Goal: Use online tool/utility: Utilize a website feature to perform a specific function

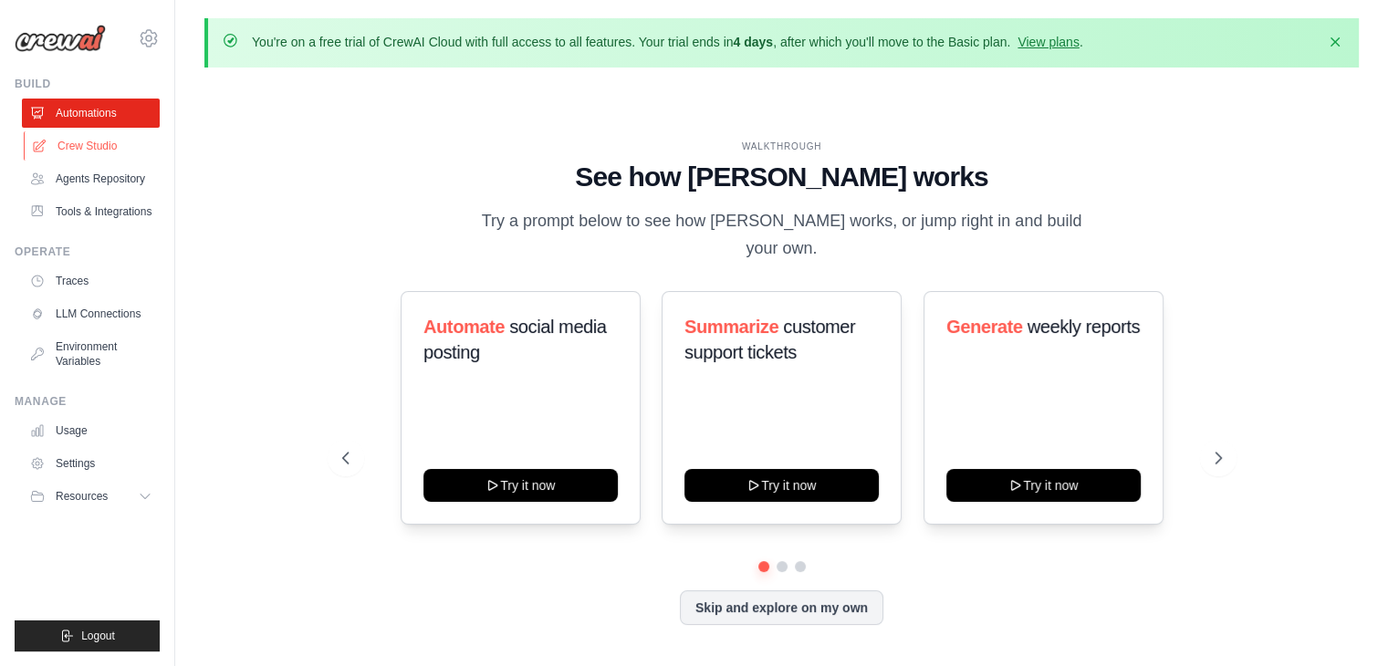
click at [91, 151] on link "Crew Studio" at bounding box center [93, 145] width 138 height 29
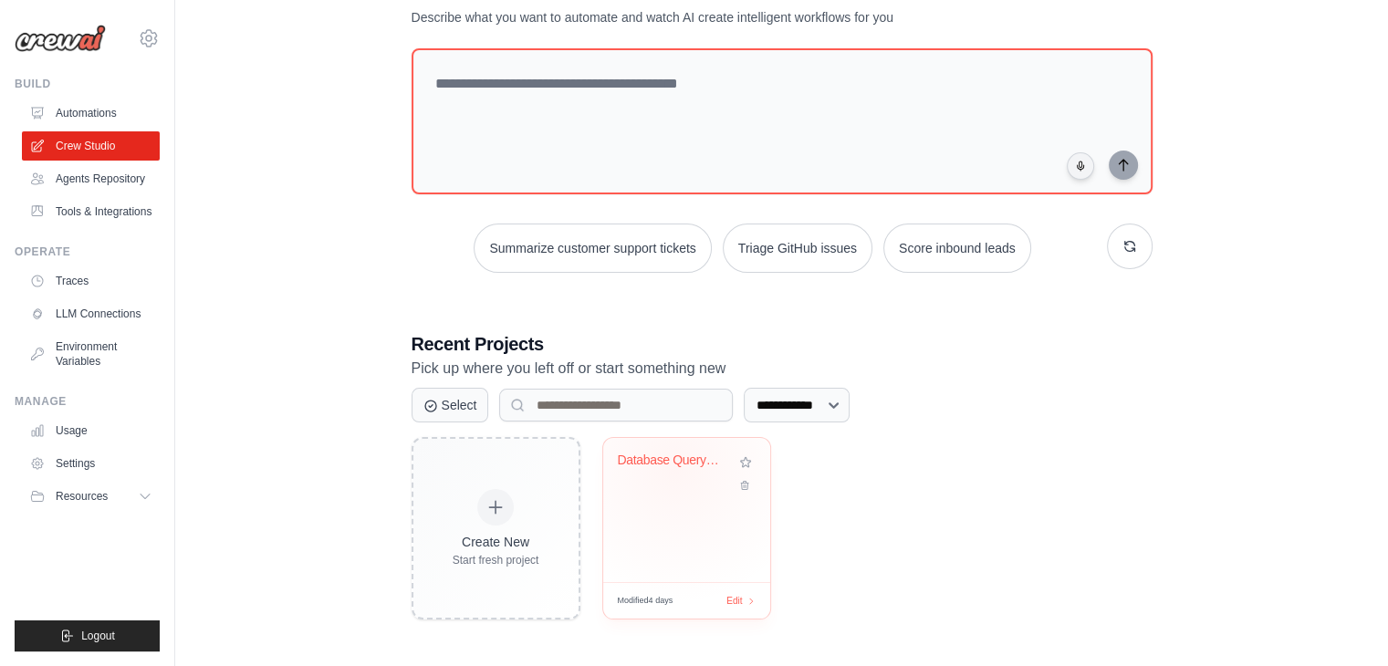
click at [674, 466] on div "Database Query Priority Response Sy..." at bounding box center [673, 465] width 110 height 24
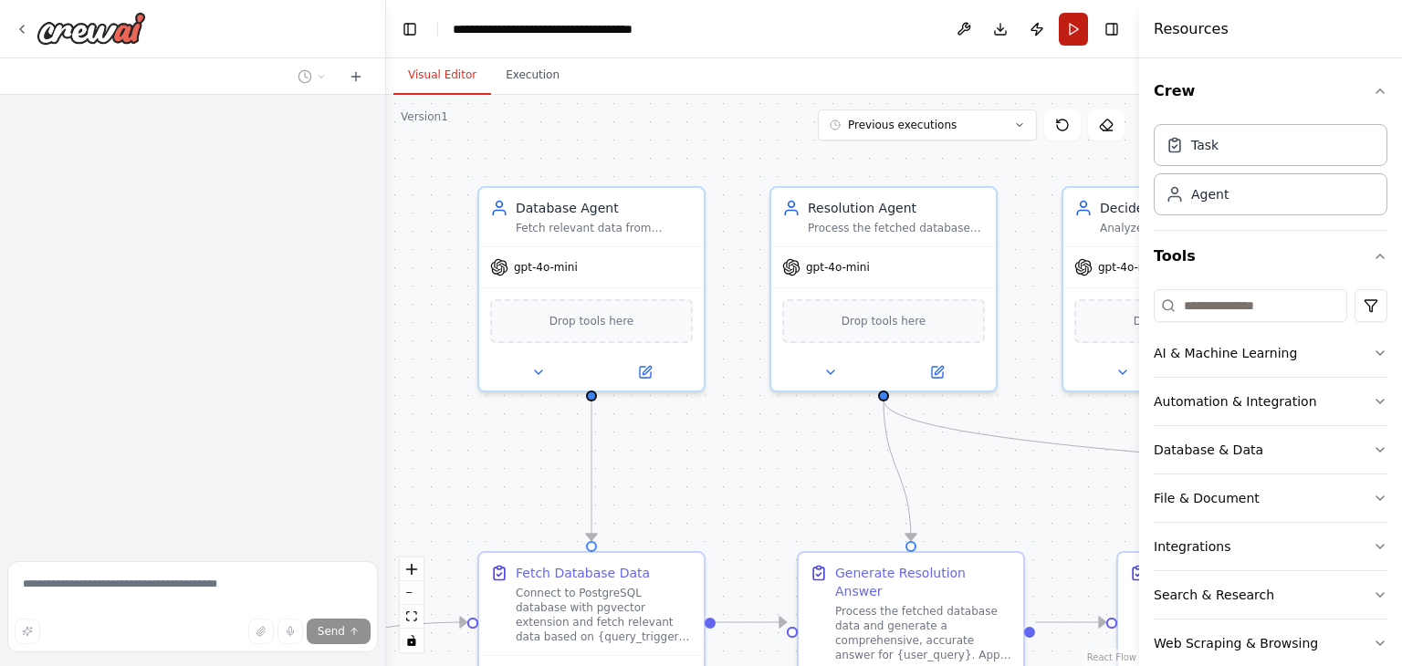
click at [1080, 27] on button "Run" at bounding box center [1073, 29] width 29 height 33
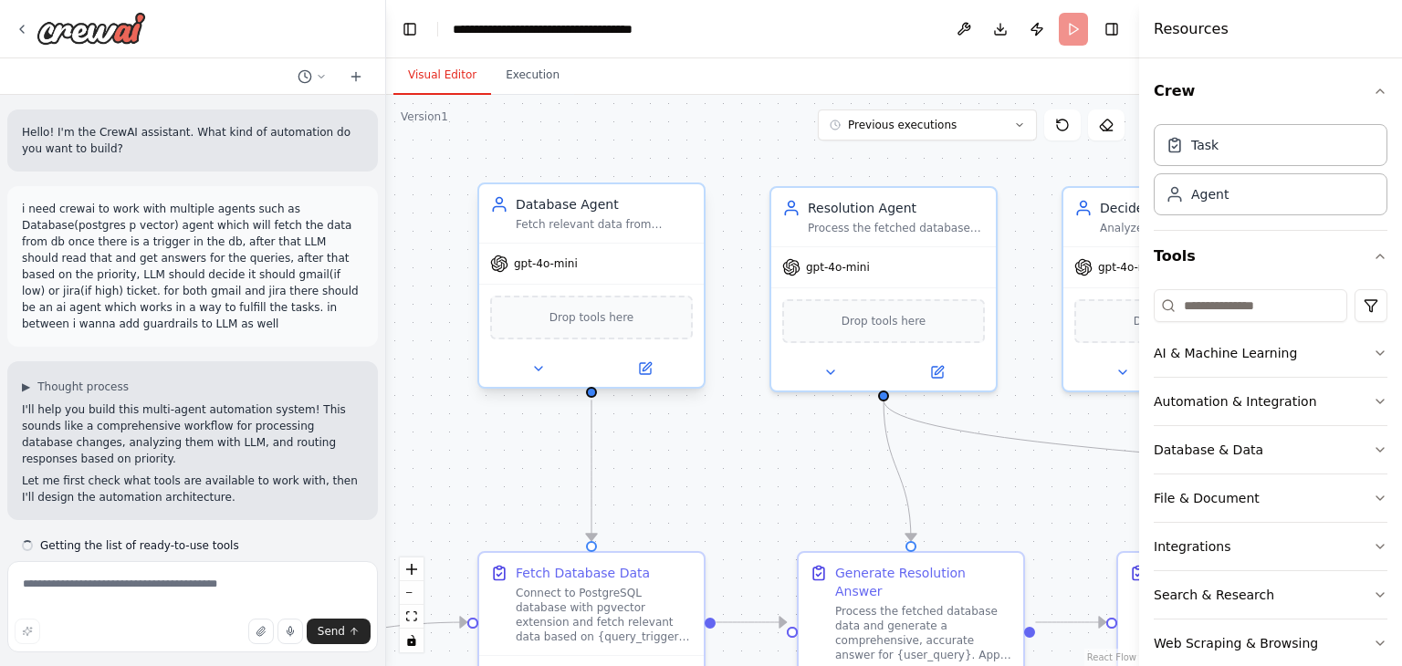
scroll to position [39290, 0]
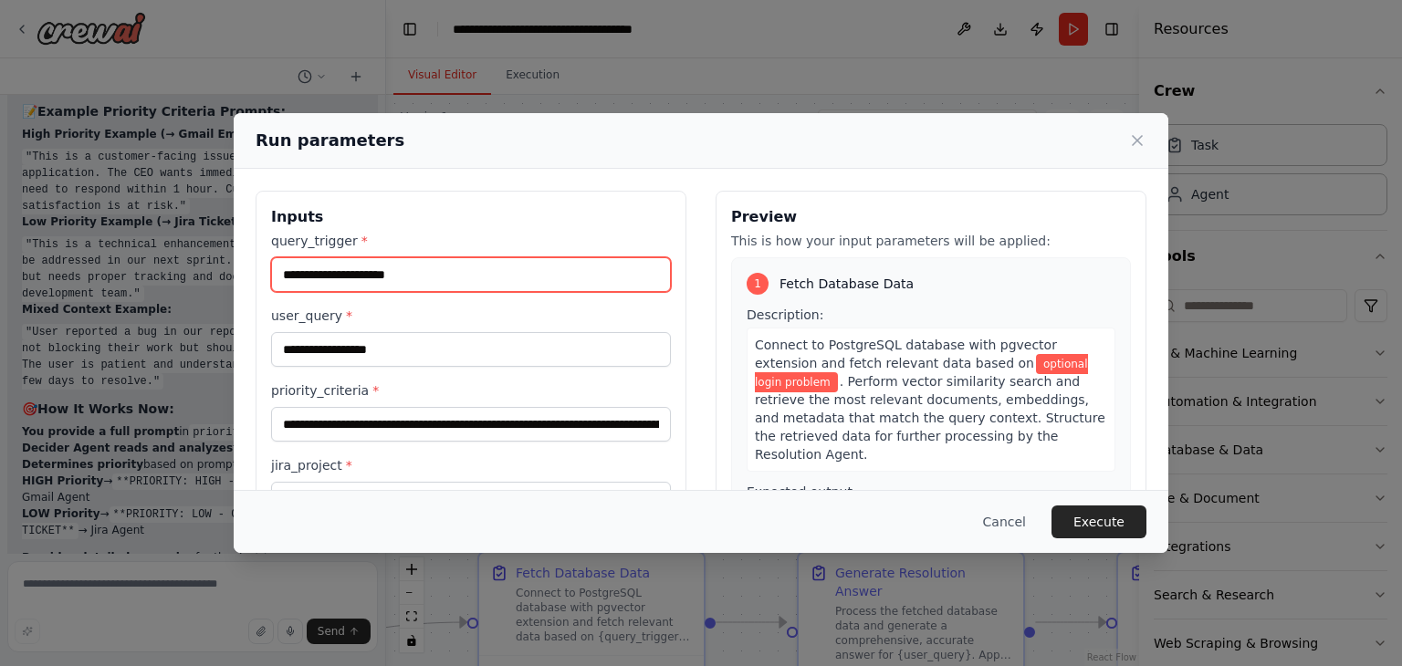
click at [343, 276] on input "**********" at bounding box center [471, 274] width 400 height 35
click at [287, 276] on input "**********" at bounding box center [471, 274] width 400 height 35
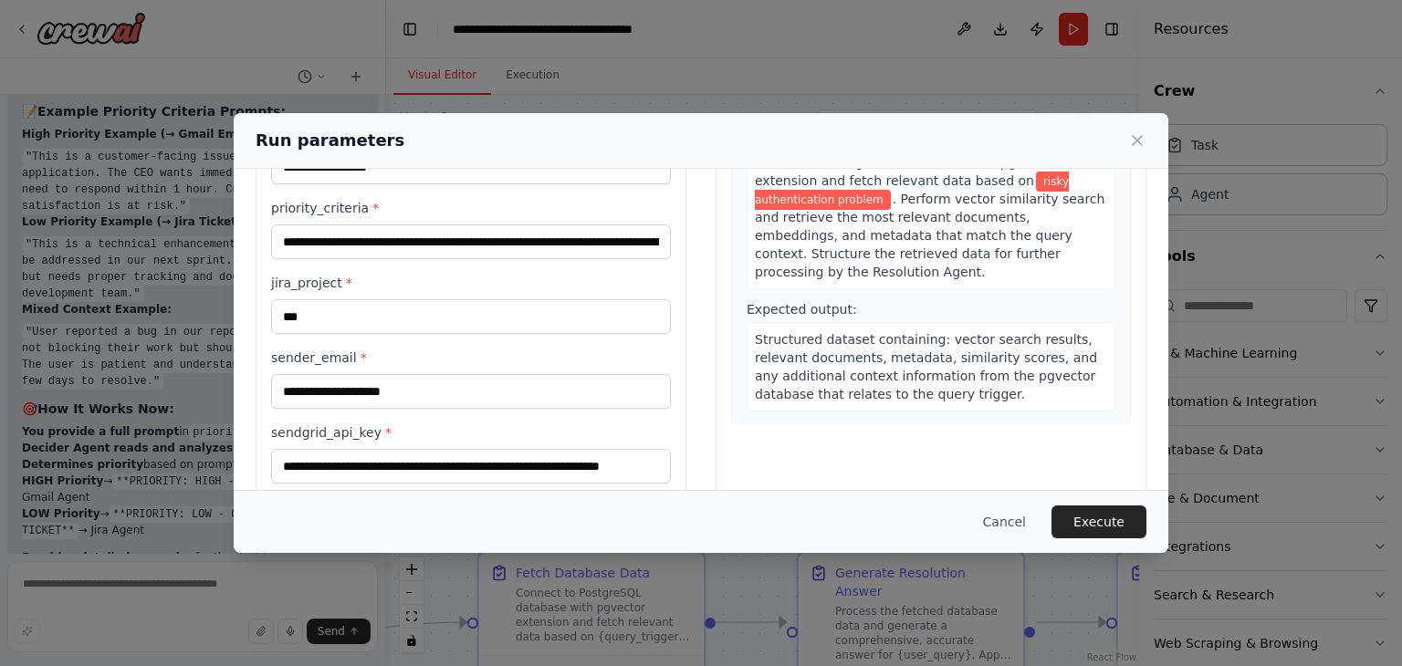
scroll to position [285, 0]
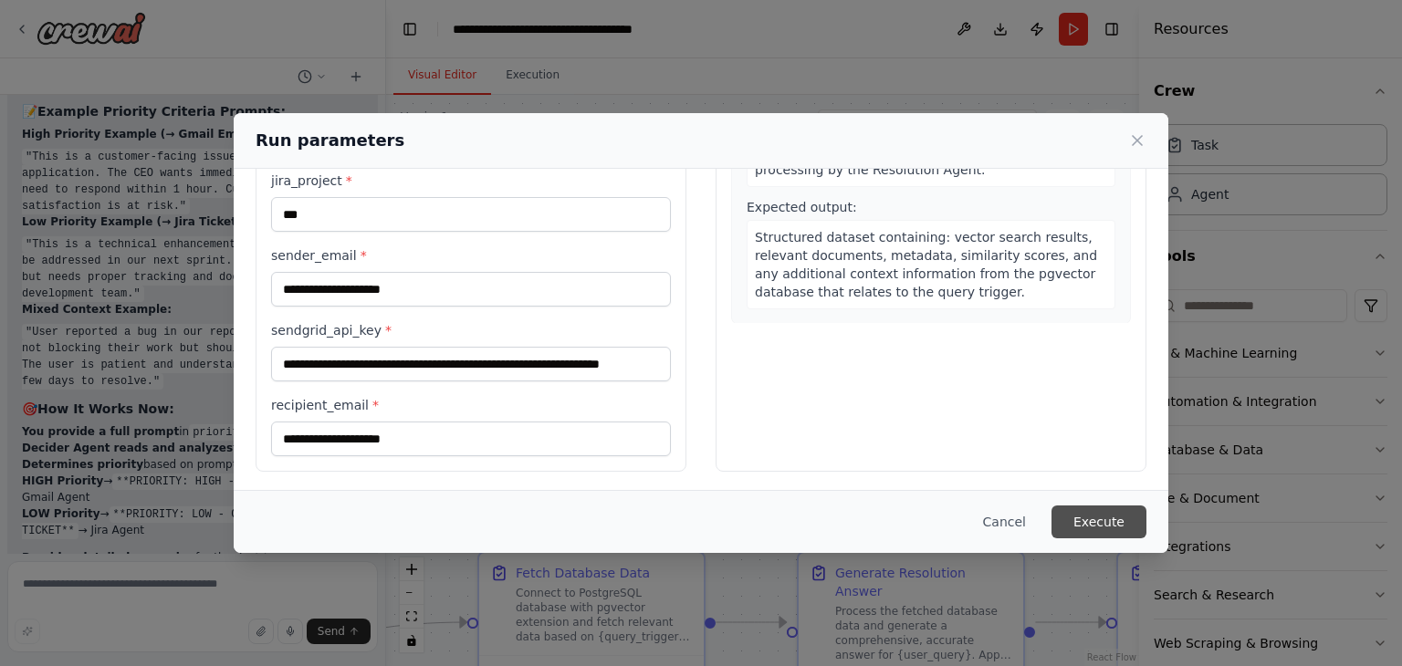
type input "**********"
click at [1100, 529] on button "Execute" at bounding box center [1098, 522] width 95 height 33
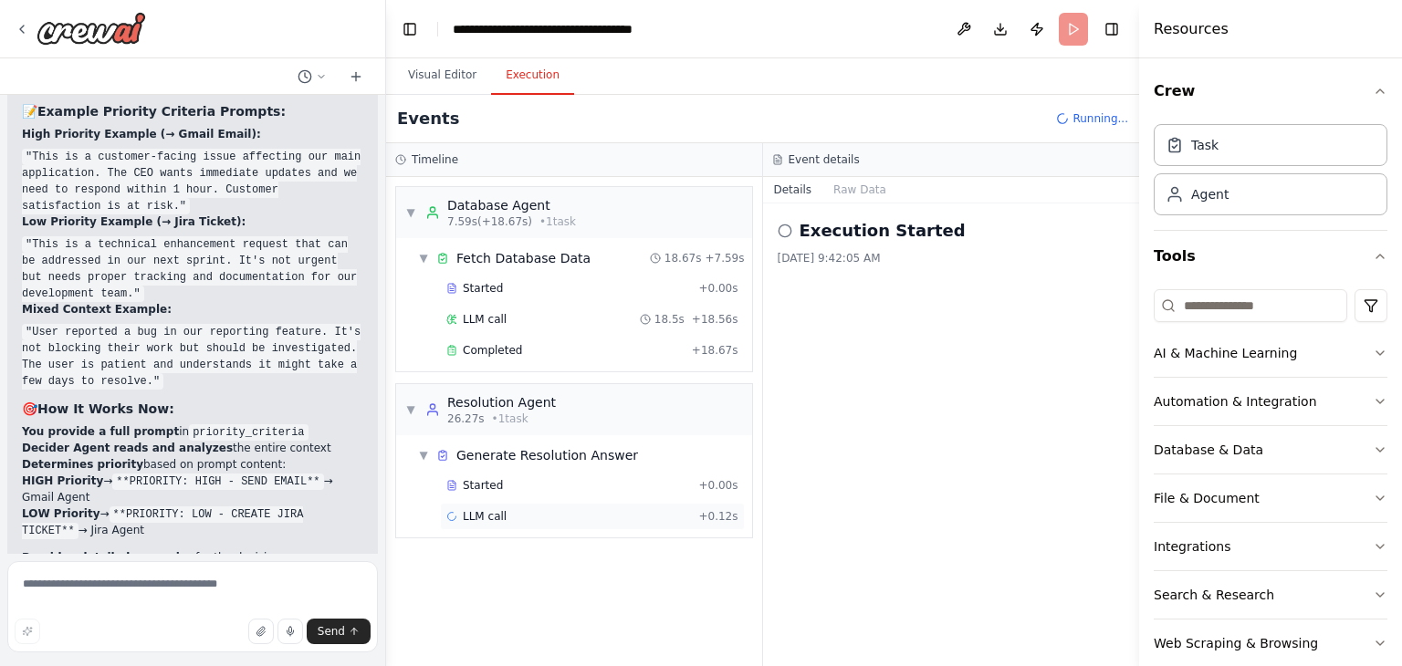
click at [500, 512] on span "LLM call" at bounding box center [485, 516] width 44 height 15
click at [506, 483] on div "Started" at bounding box center [568, 485] width 245 height 15
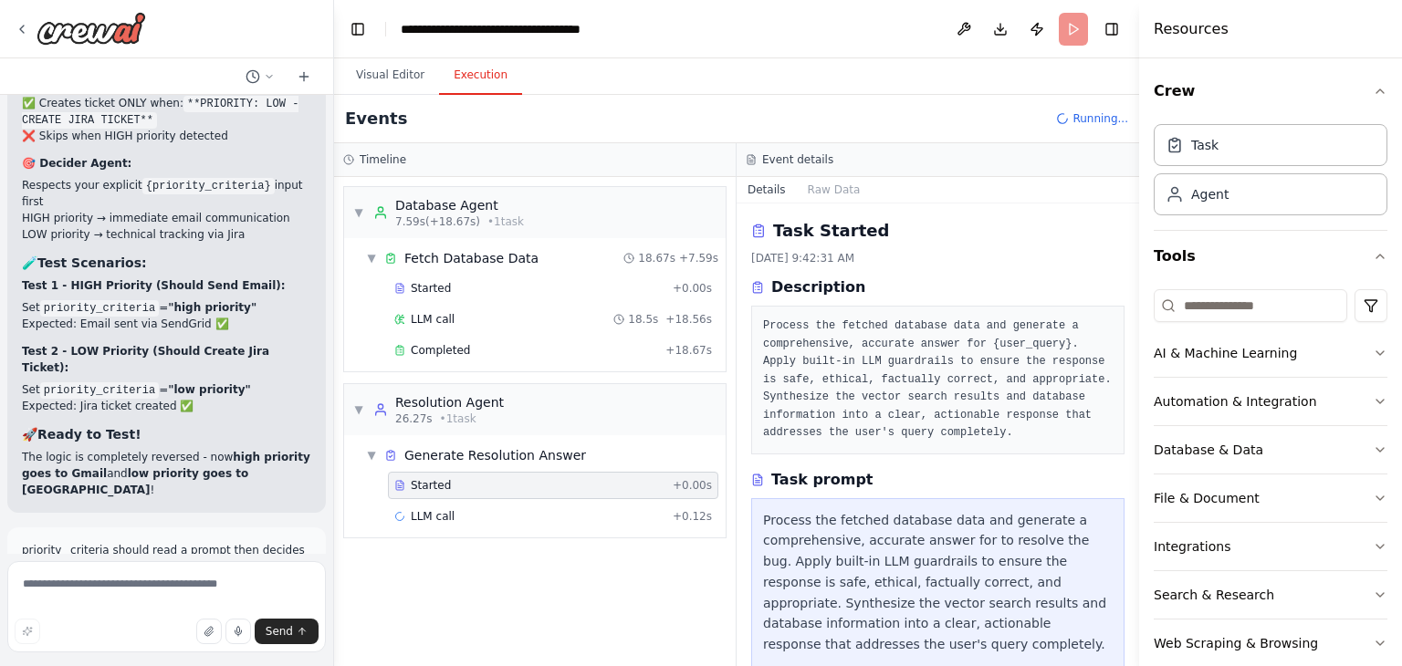
scroll to position [41992, 0]
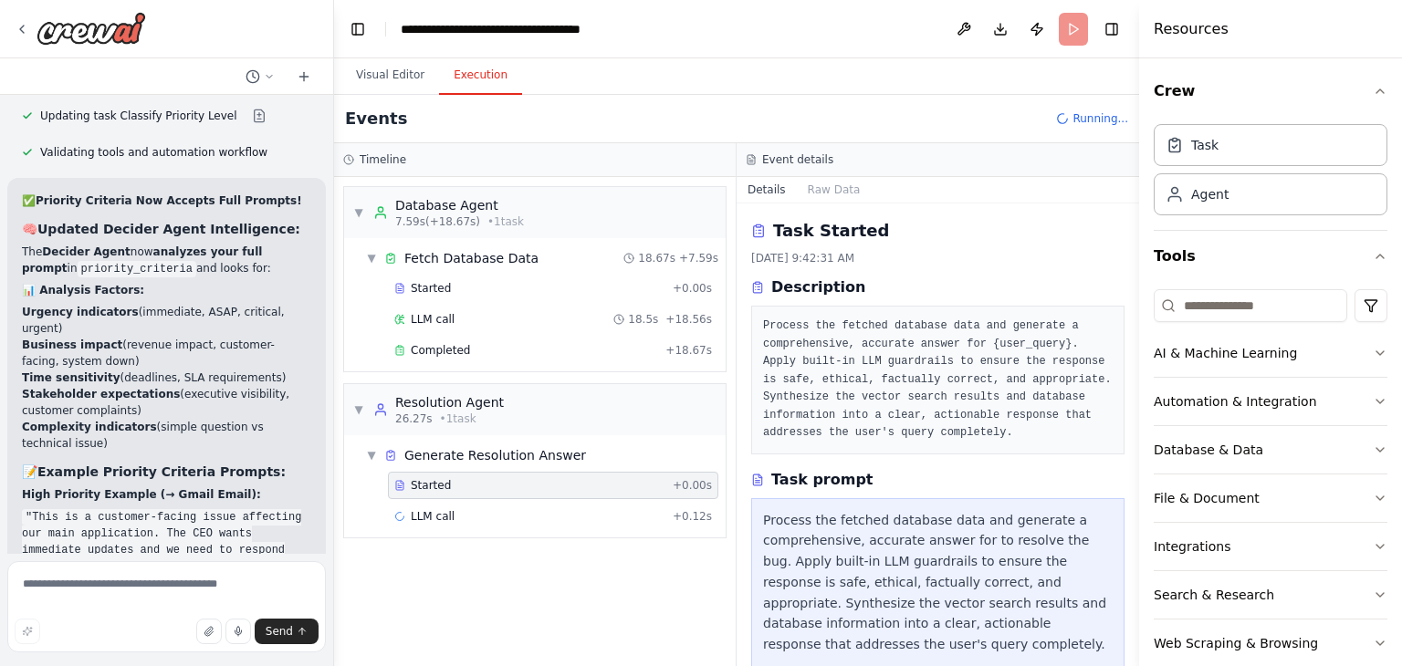
drag, startPoint x: 381, startPoint y: 192, endPoint x: 334, endPoint y: 193, distance: 46.5
click at [334, 193] on div "Hello! I'm the CrewAI assistant. What kind of automation do you want to build? …" at bounding box center [701, 333] width 1402 height 666
click at [518, 598] on div "▼ Database Agent 7.59s (+18.67s) • 1 task ▼ Fetch Database Data 18.67s + 7.59s …" at bounding box center [535, 421] width 402 height 489
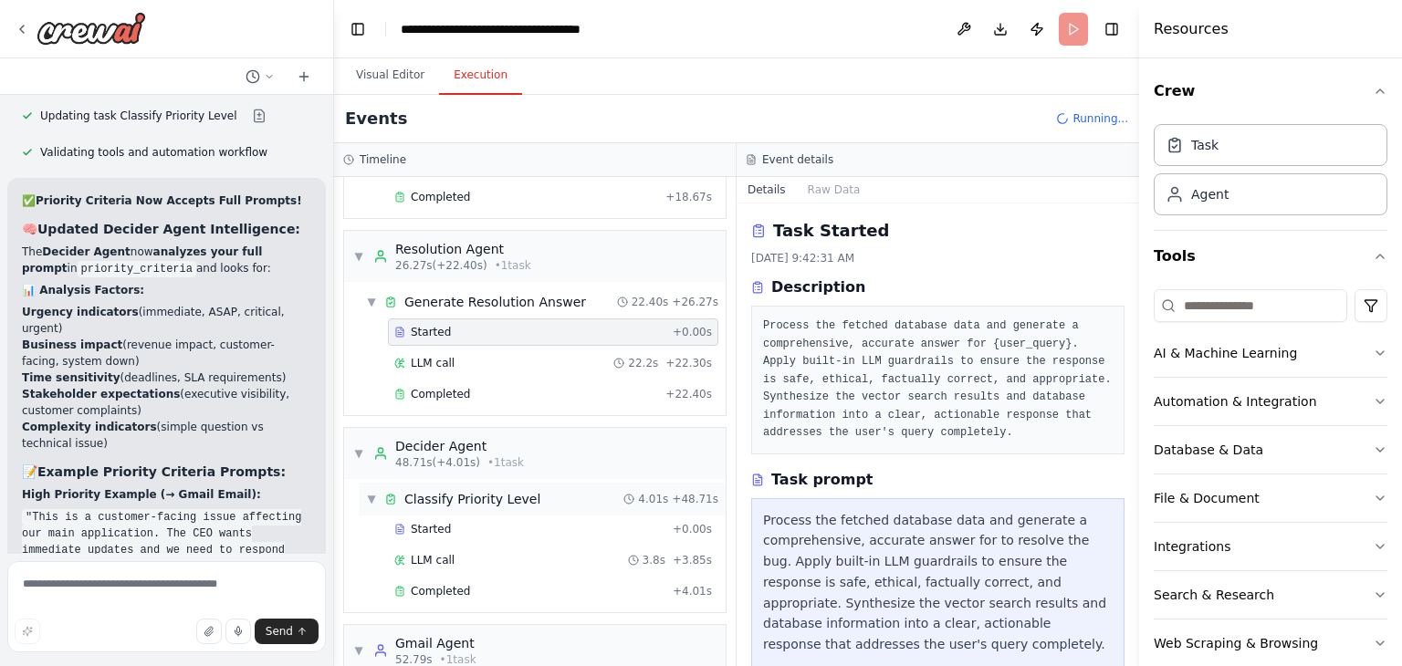
scroll to position [161, 0]
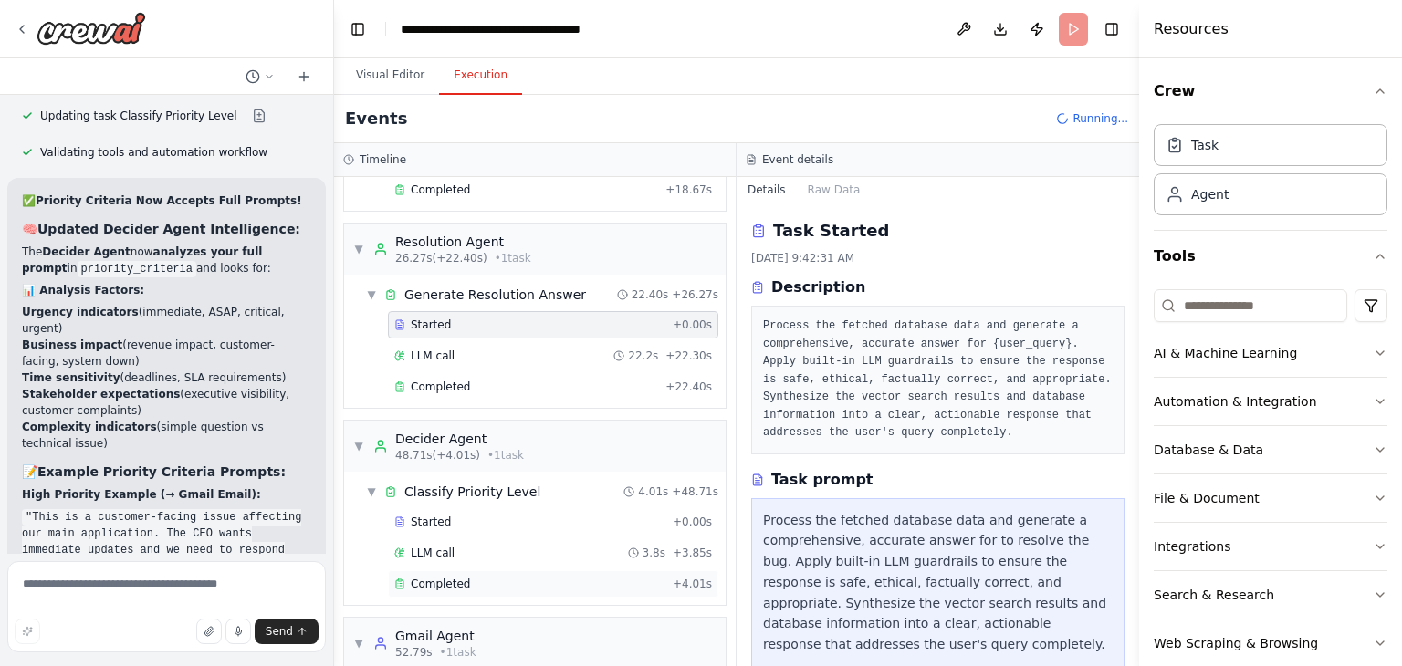
click at [456, 577] on span "Completed" at bounding box center [440, 584] width 59 height 15
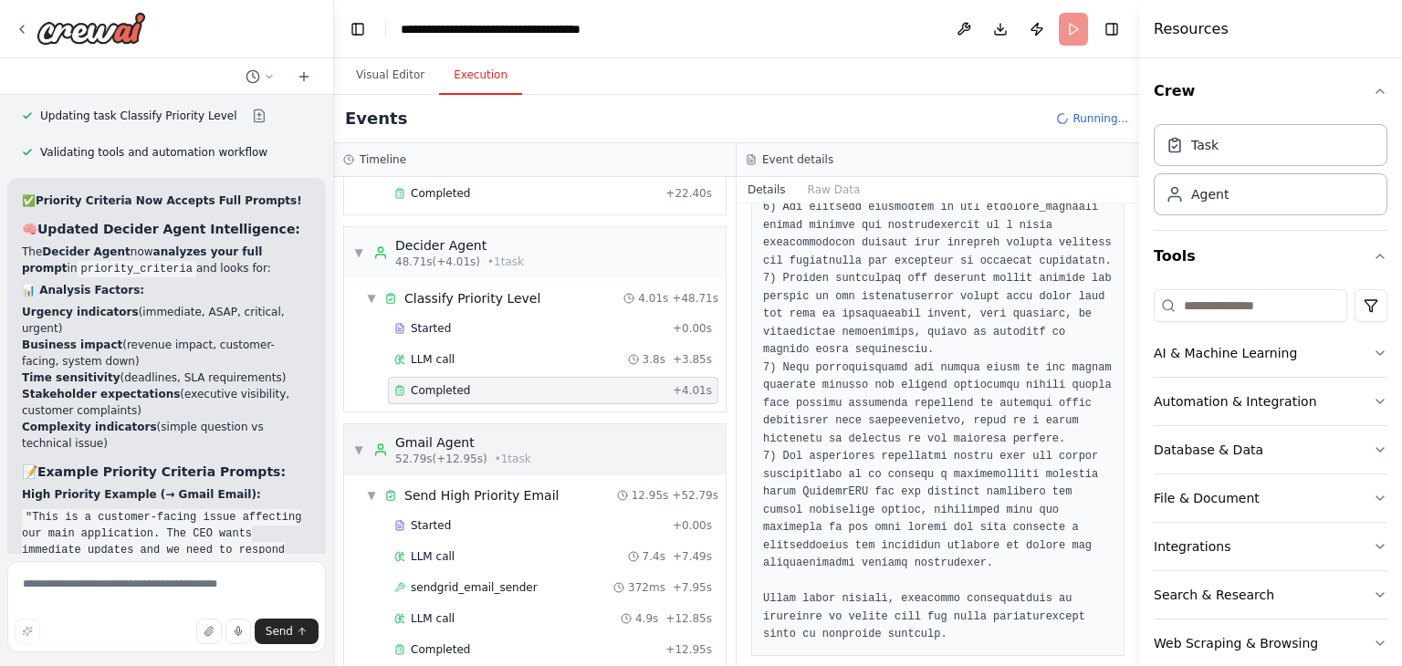
scroll to position [522, 0]
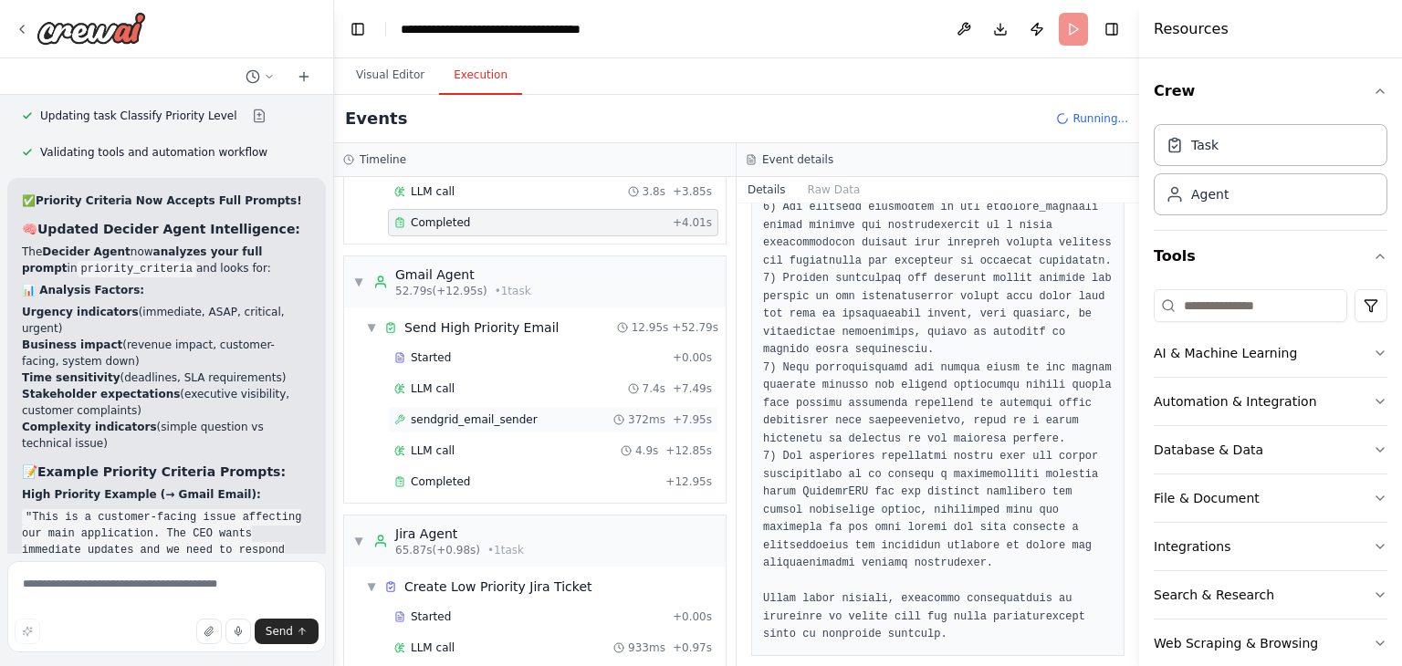
click at [489, 413] on span "sendgrid_email_sender" at bounding box center [474, 419] width 127 height 15
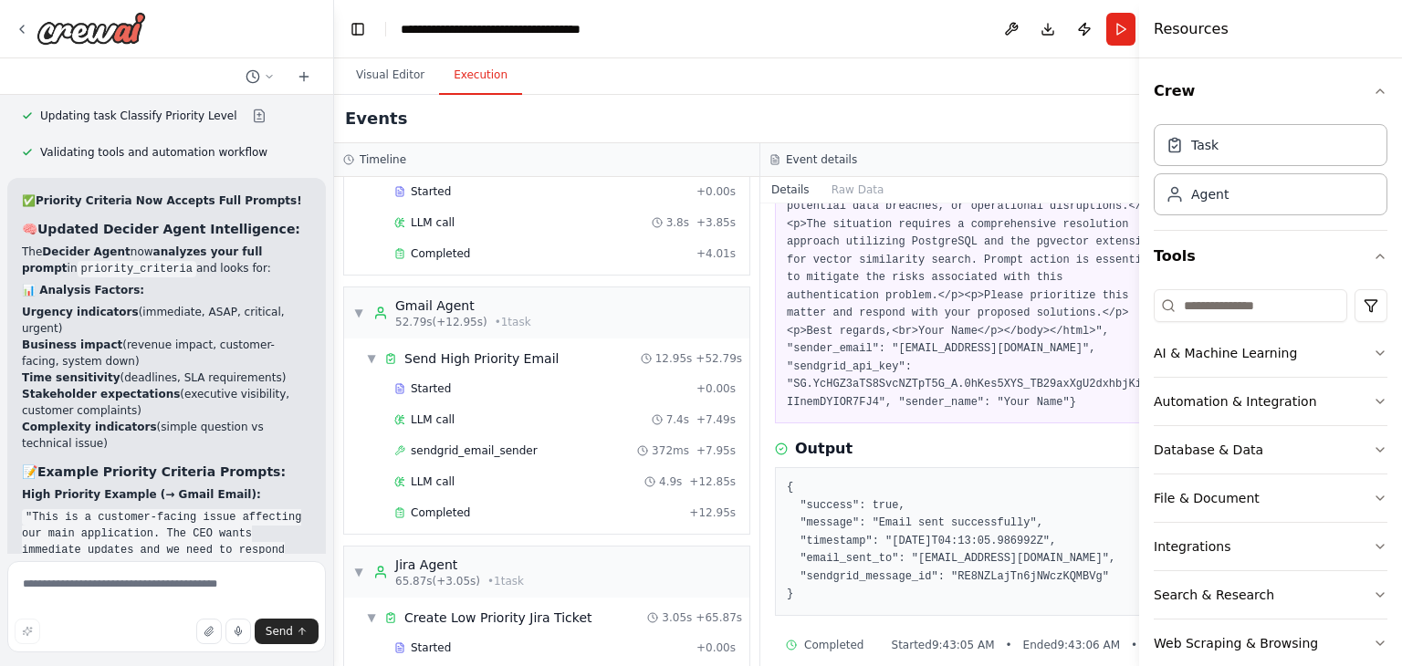
scroll to position [647, 0]
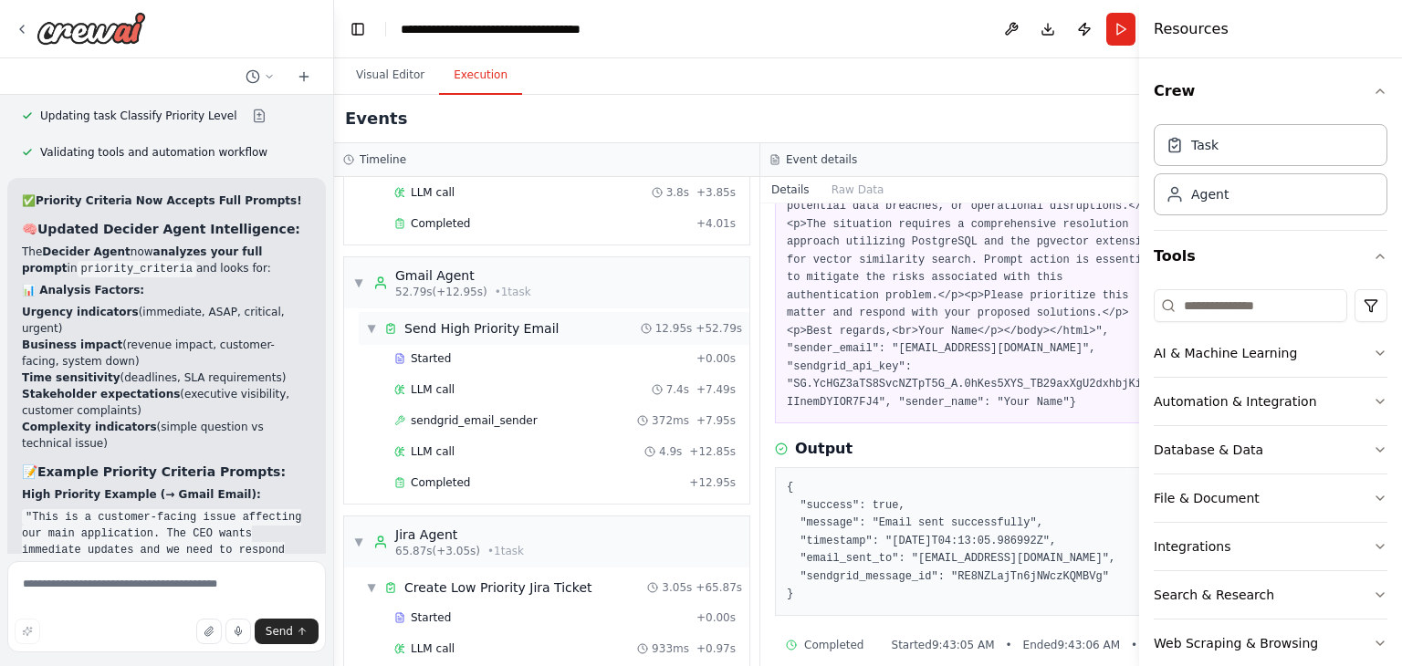
click at [370, 321] on span "▼" at bounding box center [371, 328] width 11 height 15
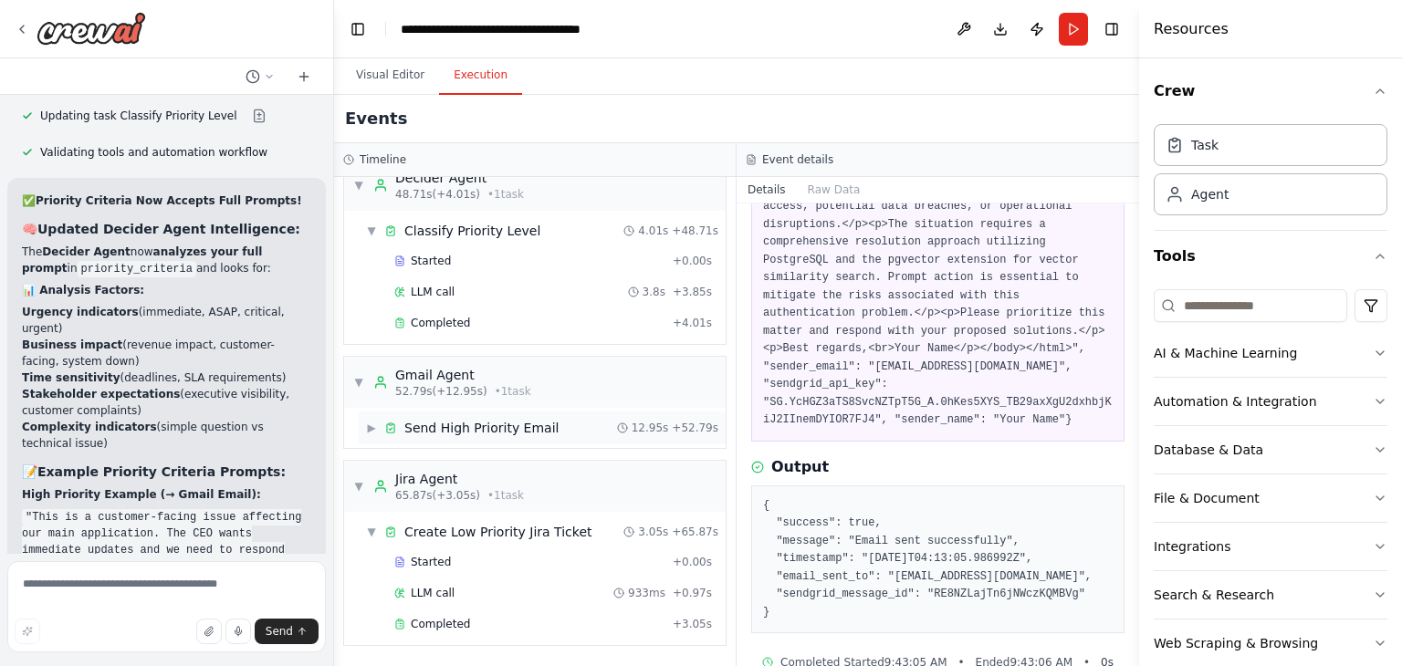
scroll to position [540, 0]
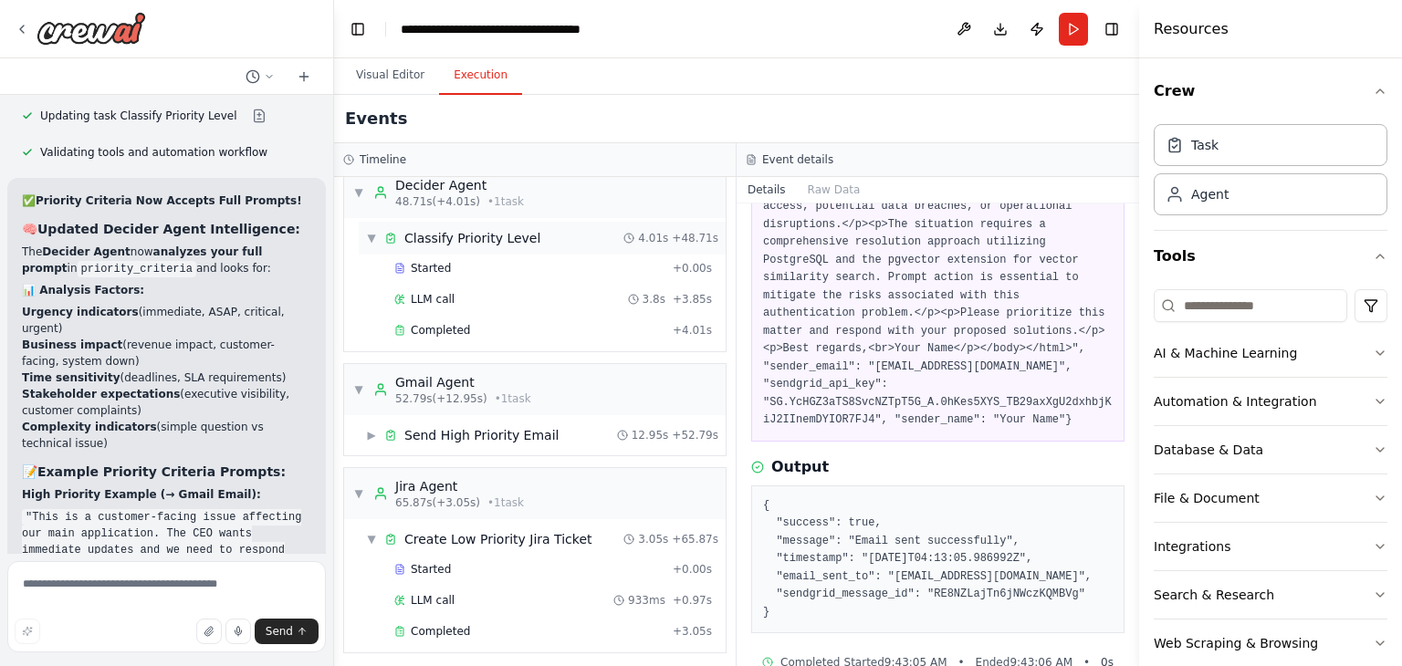
click at [371, 236] on span "▼" at bounding box center [371, 238] width 11 height 15
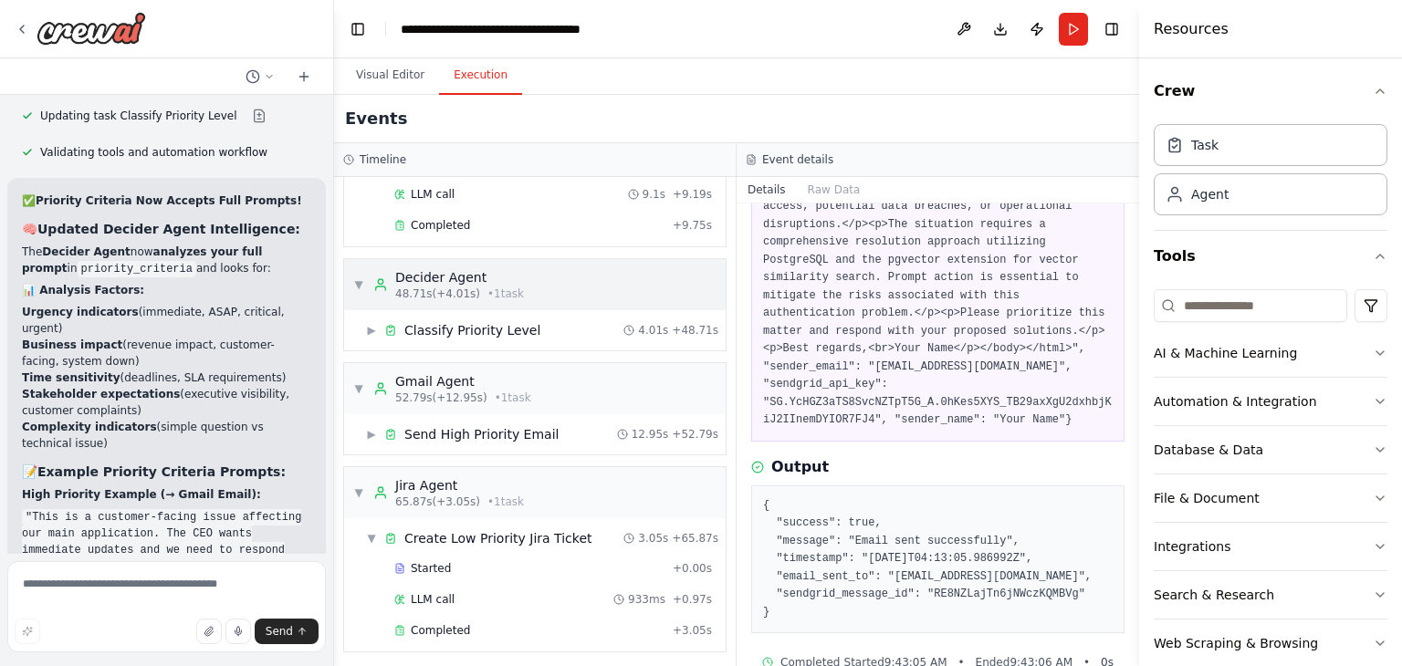
click at [354, 278] on span "▼" at bounding box center [358, 284] width 11 height 15
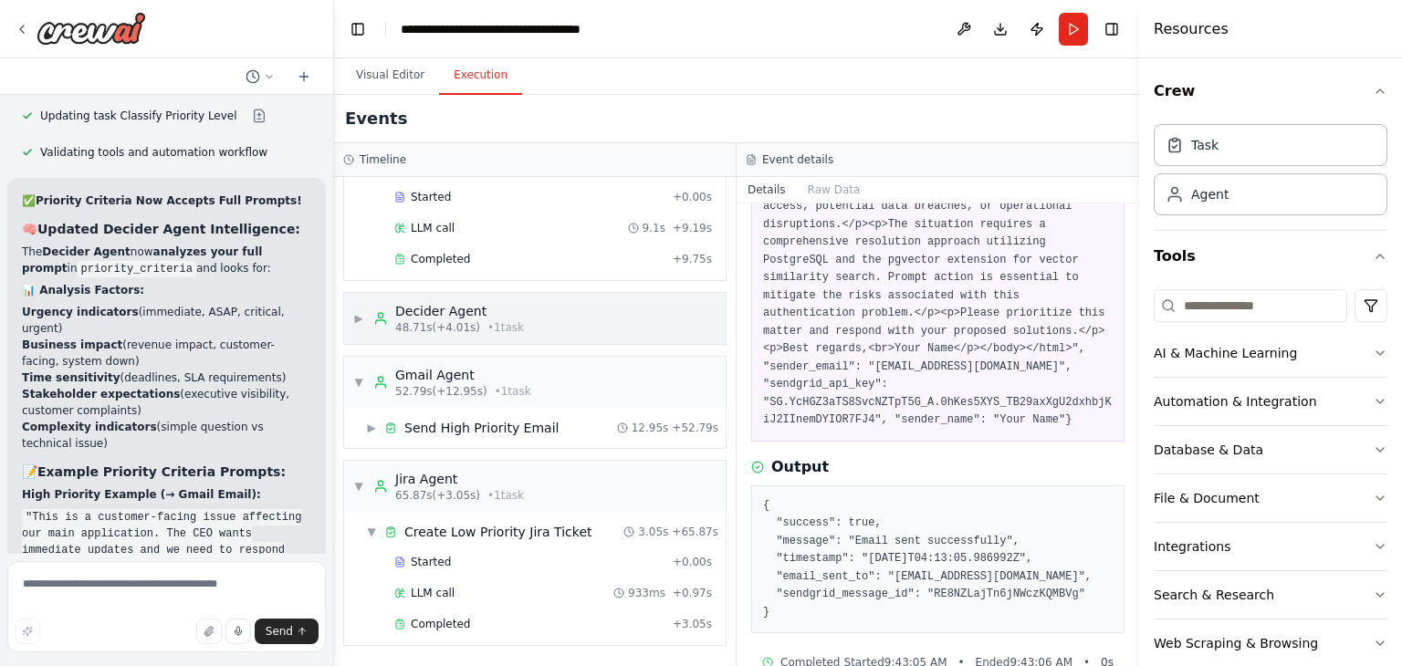
scroll to position [408, 0]
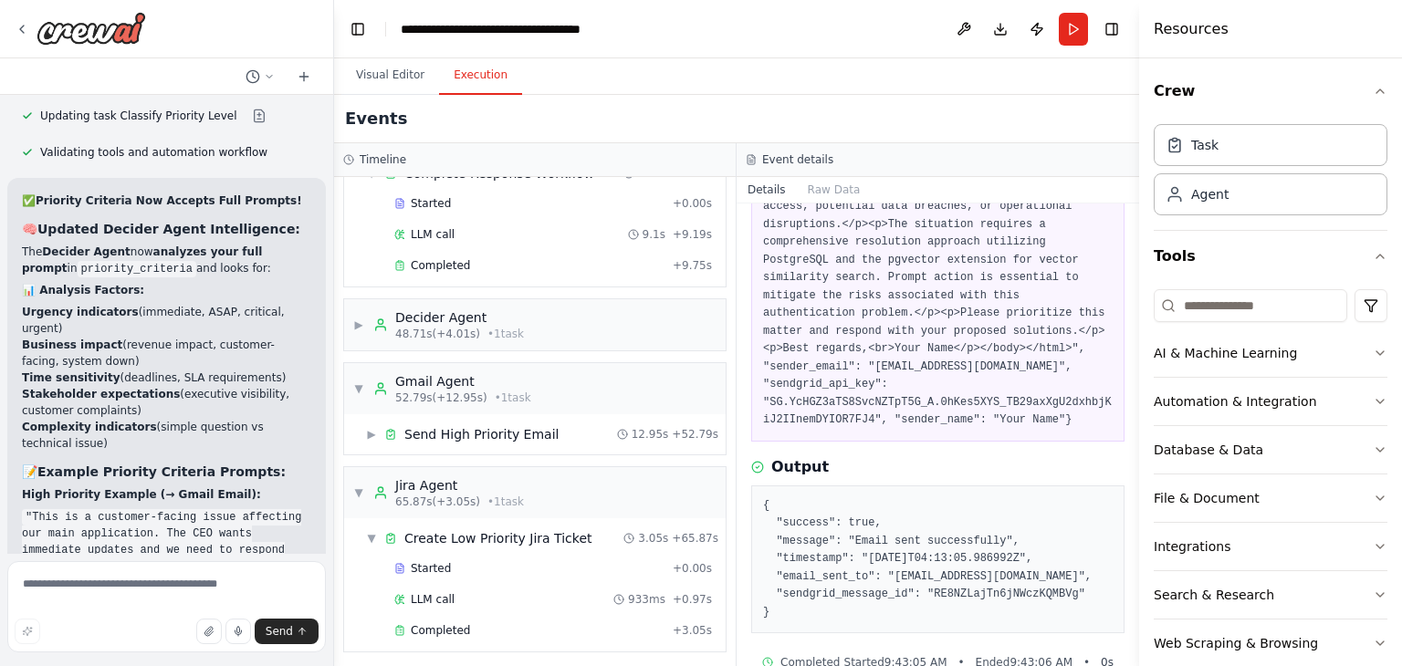
click at [353, 277] on div "▼ Generate Resolution Answer 22.40s + 26.27s Started + 0.00s LLM call 22.2s + 2…" at bounding box center [534, 156] width 381 height 259
click at [354, 318] on span "▶" at bounding box center [358, 325] width 11 height 15
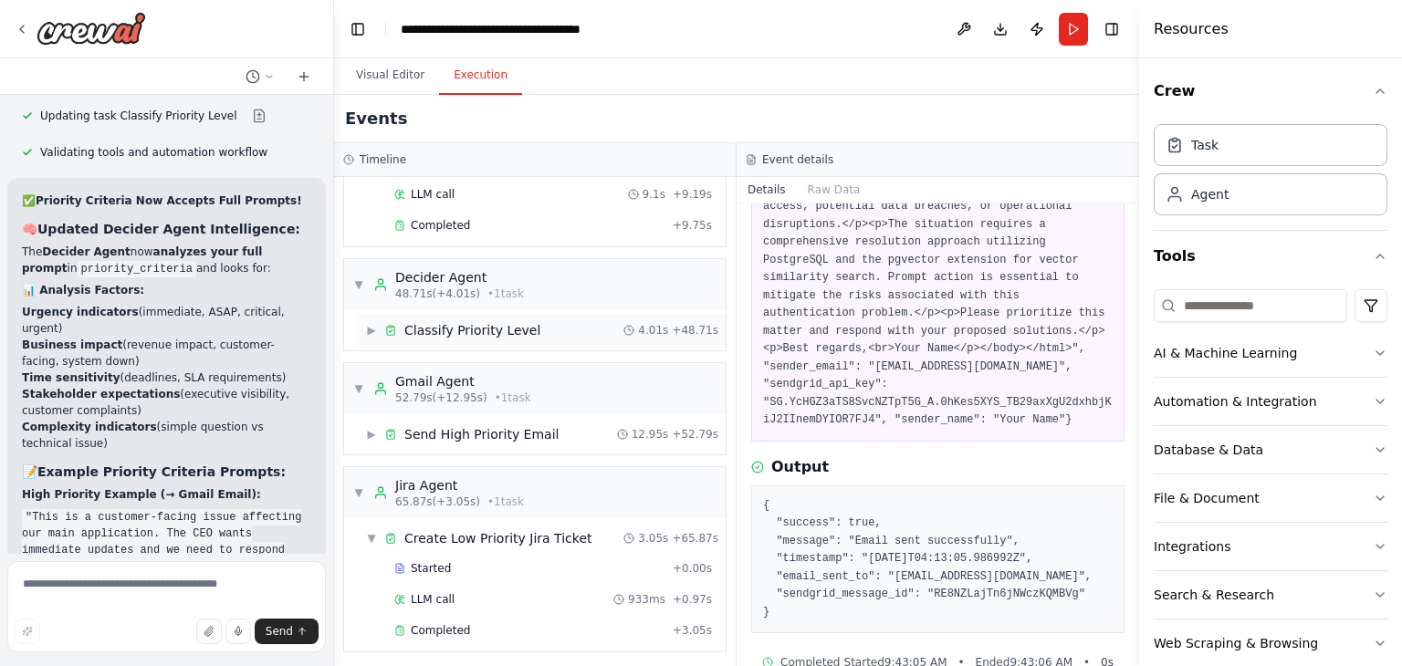
click at [371, 326] on span "▶" at bounding box center [371, 330] width 11 height 15
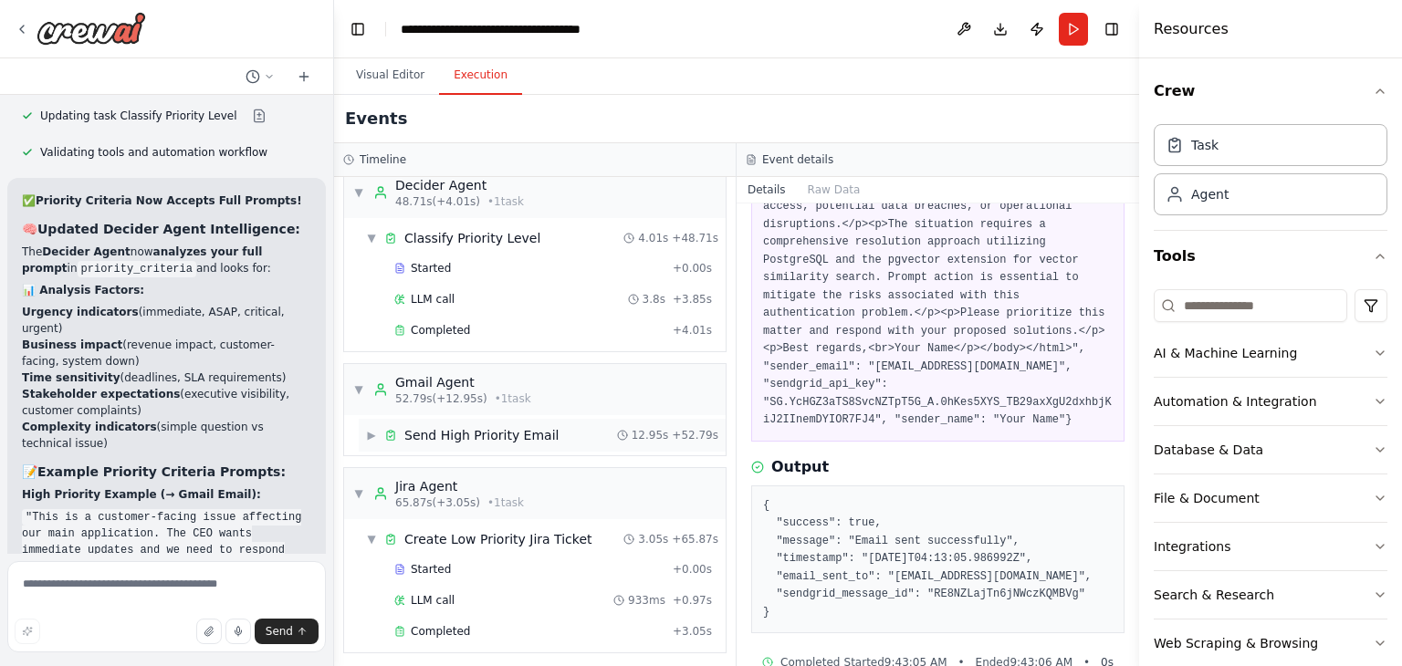
click at [374, 428] on span "▶" at bounding box center [371, 435] width 11 height 15
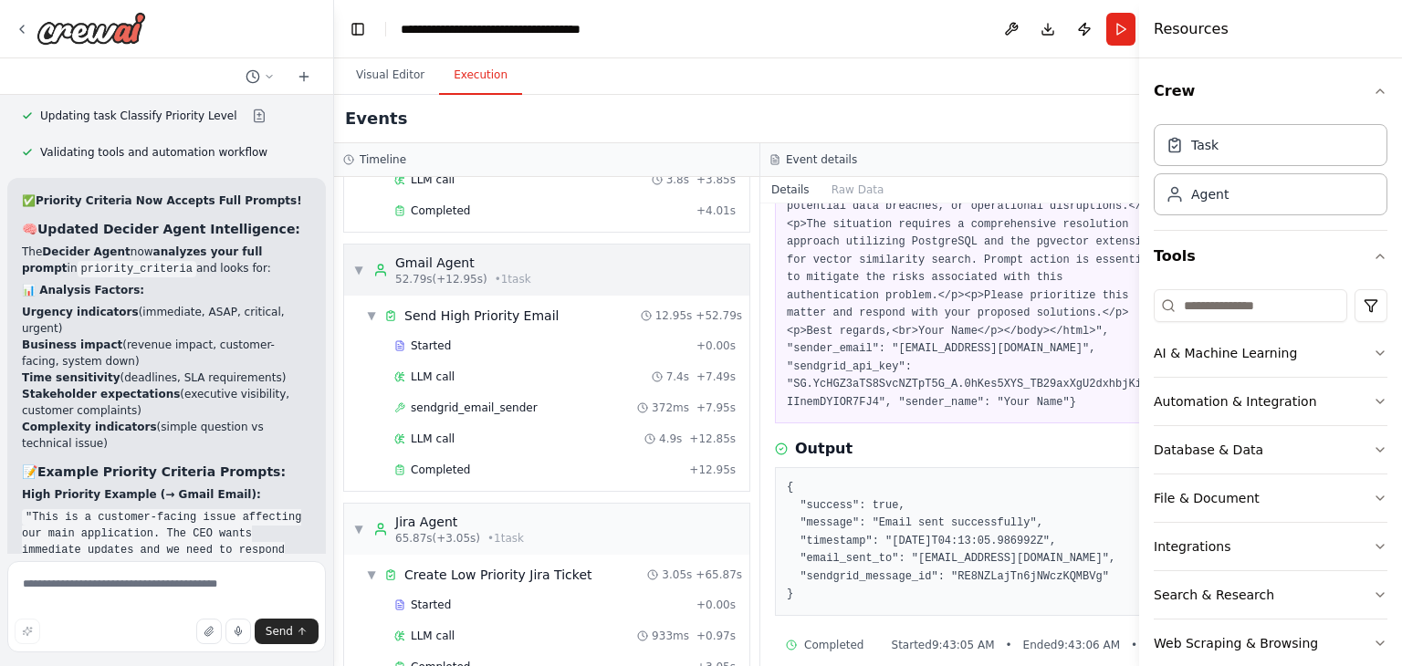
scroll to position [694, 0]
